Goal: Check status

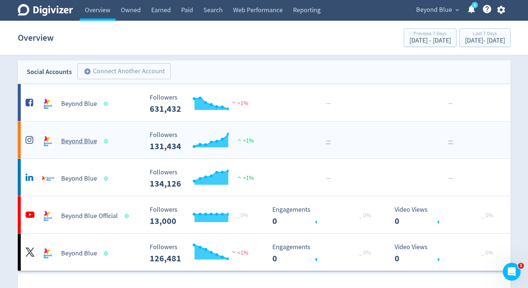
scroll to position [64, 0]
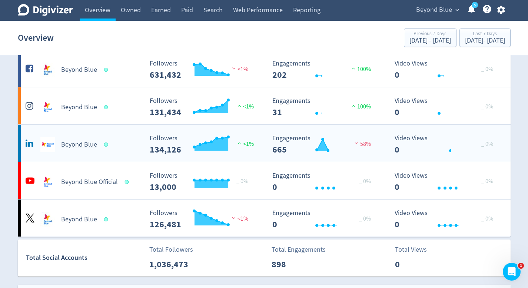
click at [140, 149] on div "Beyond Blue" at bounding box center [84, 144] width 120 height 15
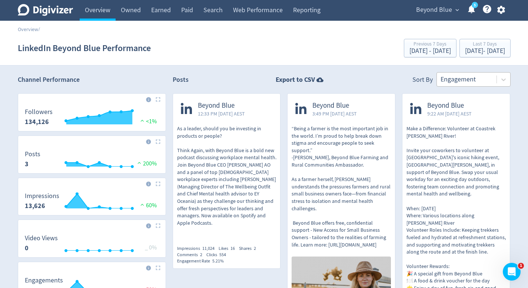
click at [480, 75] on div at bounding box center [466, 79] width 52 height 11
click at [128, 8] on link "Owned" at bounding box center [131, 10] width 30 height 21
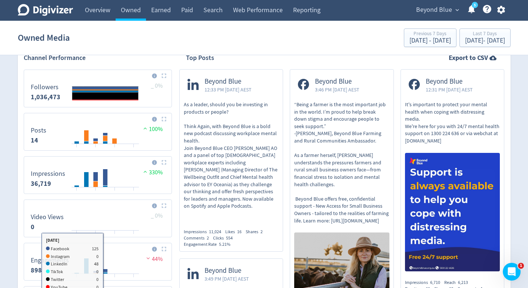
scroll to position [264, 0]
